Goal: Information Seeking & Learning: Learn about a topic

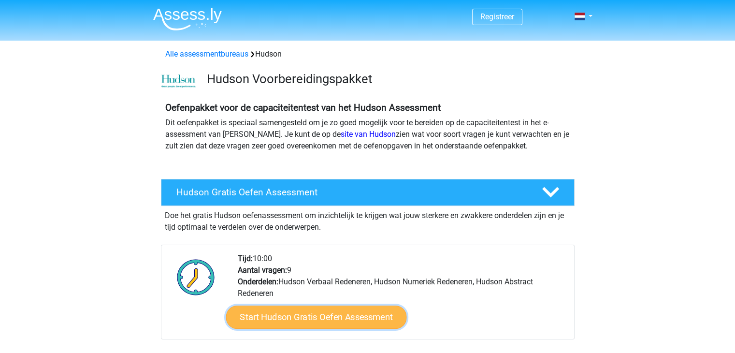
click at [315, 316] on link "Start Hudson Gratis Oefen Assessment" at bounding box center [316, 317] width 181 height 23
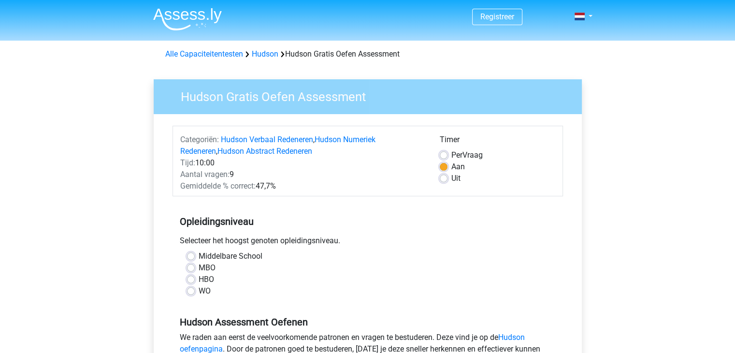
click at [199, 257] on label "Middelbare School" at bounding box center [231, 256] width 64 height 12
click at [192, 257] on input "Middelbare School" at bounding box center [191, 255] width 8 height 10
radio input "true"
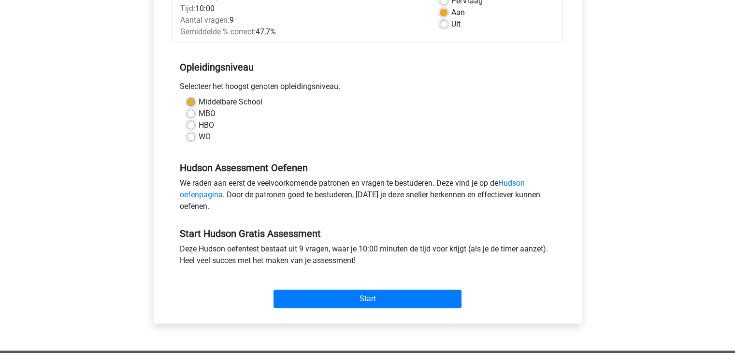
scroll to position [155, 0]
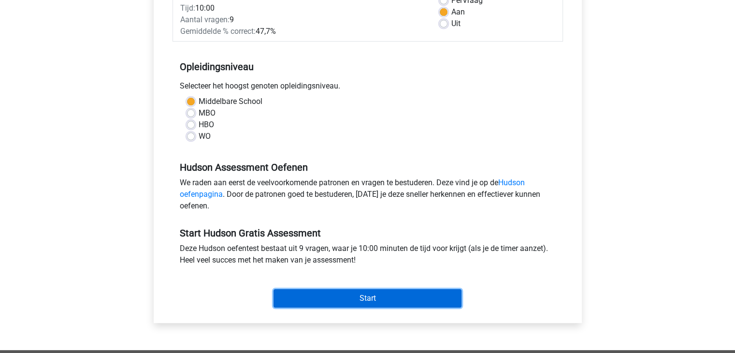
click at [391, 299] on input "Start" at bounding box center [368, 298] width 188 height 18
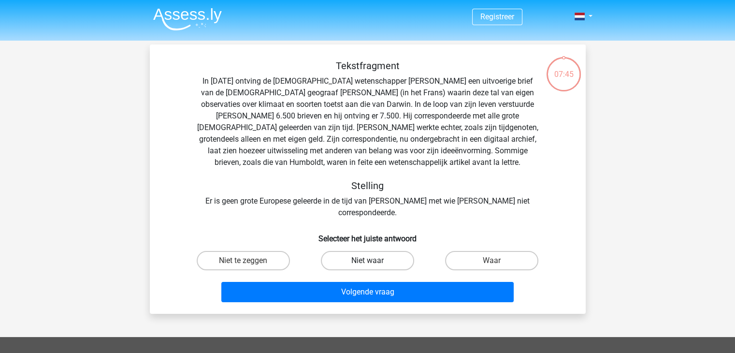
click at [346, 251] on label "Niet waar" at bounding box center [367, 260] width 93 height 19
click at [368, 261] on input "Niet waar" at bounding box center [371, 264] width 6 height 6
radio input "true"
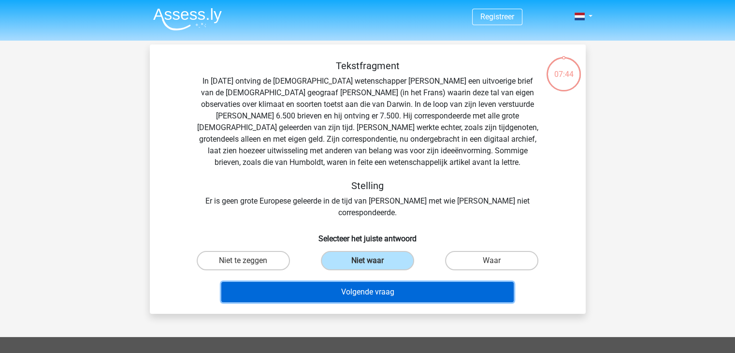
click at [370, 282] on button "Volgende vraag" at bounding box center [367, 292] width 293 height 20
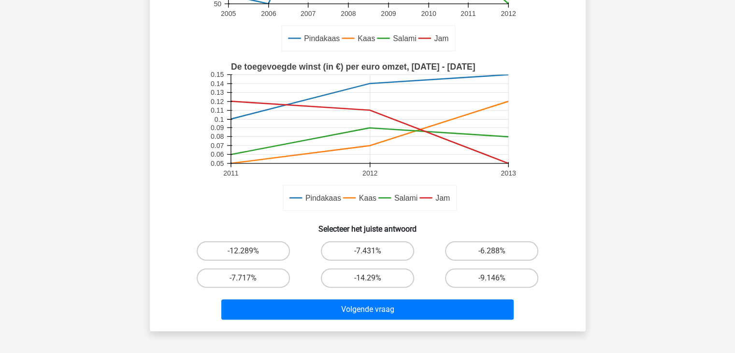
scroll to position [193, 0]
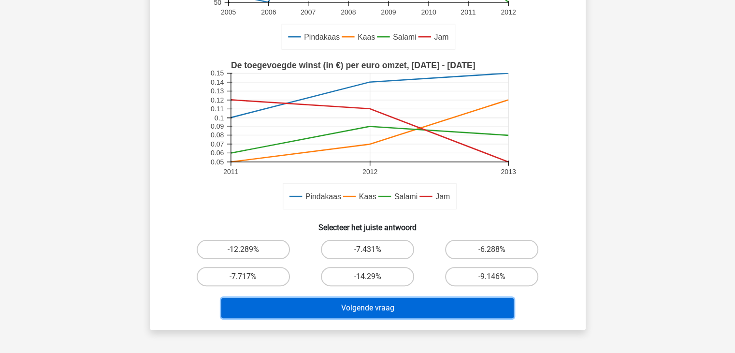
click at [396, 311] on button "Volgende vraag" at bounding box center [367, 308] width 293 height 20
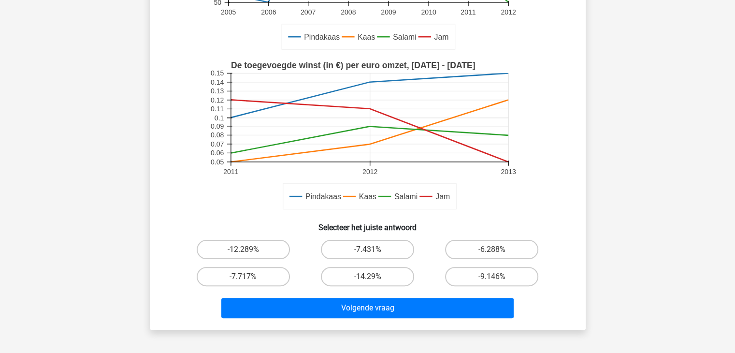
click at [476, 209] on rect at bounding box center [367, 136] width 319 height 160
click at [504, 251] on label "-6.288%" at bounding box center [491, 249] width 93 height 19
click at [499, 251] on input "-6.288%" at bounding box center [495, 253] width 6 height 6
radio input "true"
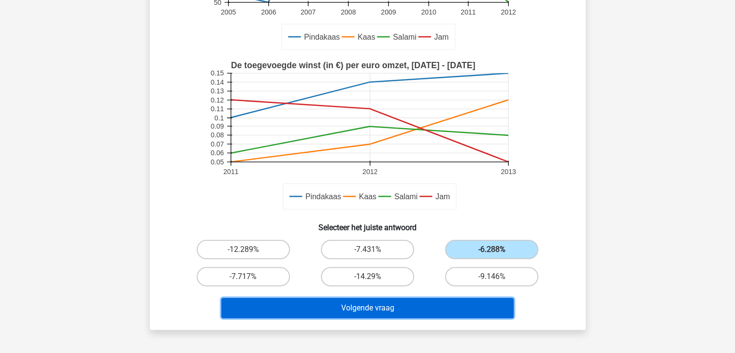
click at [477, 305] on button "Volgende vraag" at bounding box center [367, 308] width 293 height 20
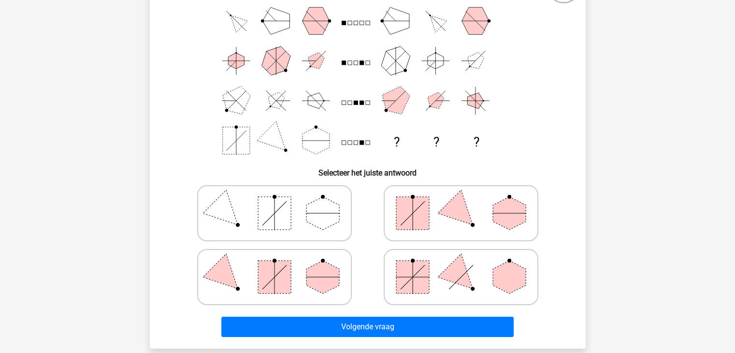
scroll to position [101, 0]
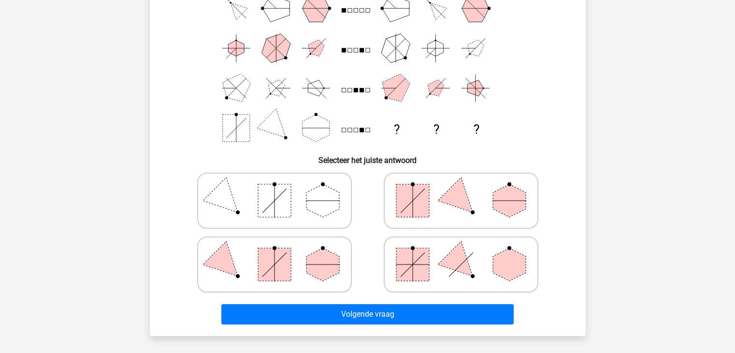
click at [452, 206] on icon at bounding box center [461, 200] width 145 height 48
click at [461, 189] on input "radio" at bounding box center [464, 185] width 6 height 6
radio input "true"
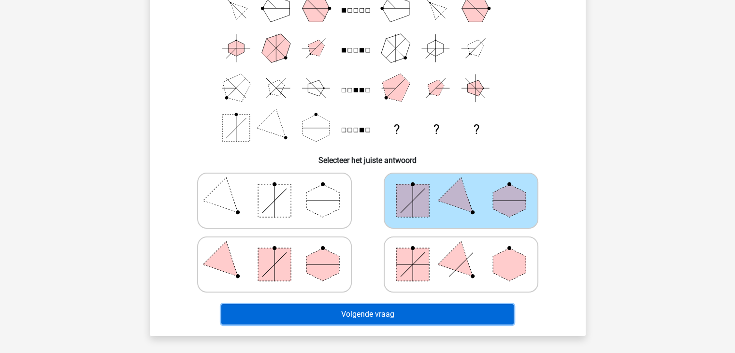
click at [432, 308] on button "Volgende vraag" at bounding box center [367, 314] width 293 height 20
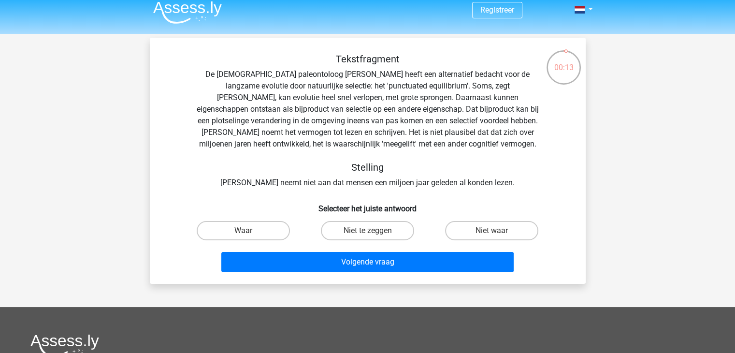
scroll to position [0, 0]
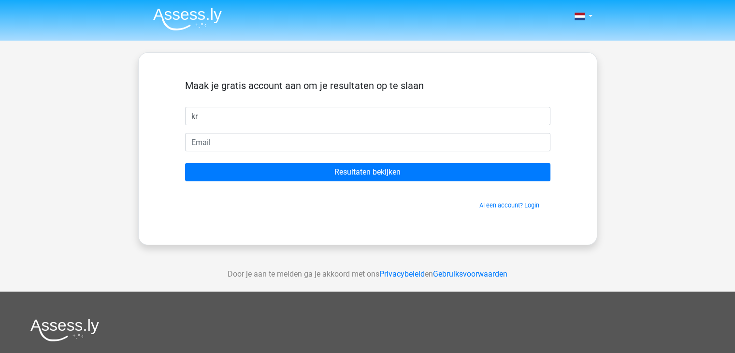
type input "Kristine"
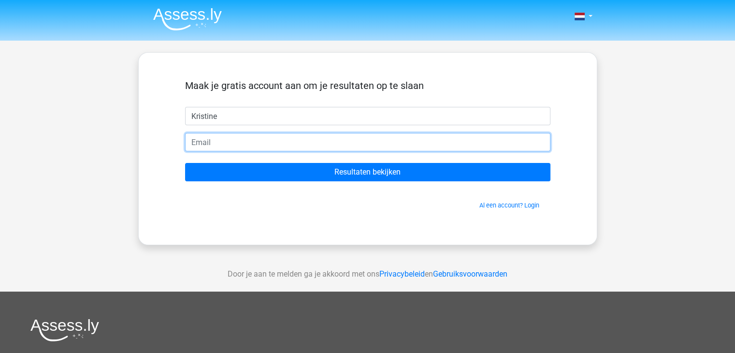
click at [244, 144] on input "email" at bounding box center [368, 142] width 366 height 18
type input "dewitteprinsvana@gmail.com"
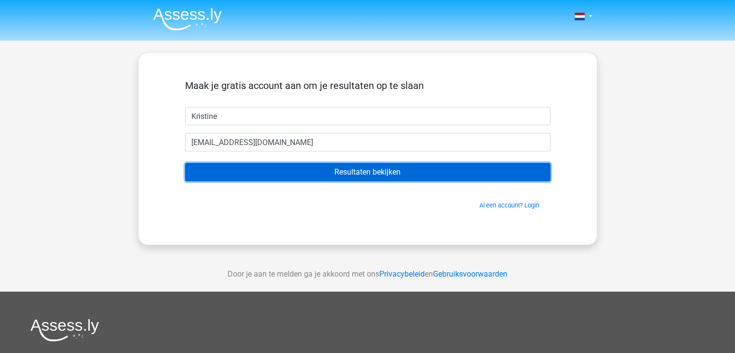
click at [283, 172] on input "Resultaten bekijken" at bounding box center [368, 172] width 366 height 18
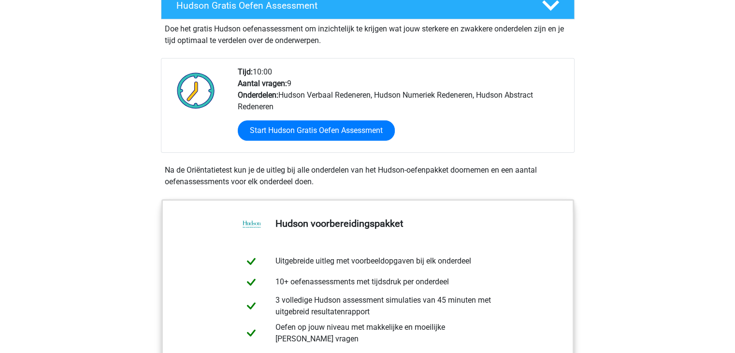
scroll to position [188, 0]
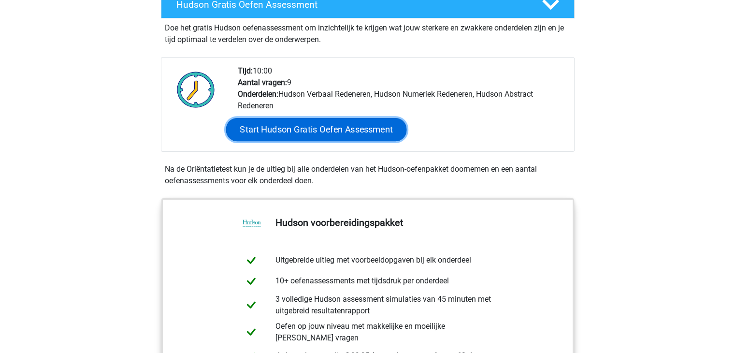
click at [350, 132] on link "Start Hudson Gratis Oefen Assessment" at bounding box center [316, 129] width 181 height 23
